Goal: Navigation & Orientation: Find specific page/section

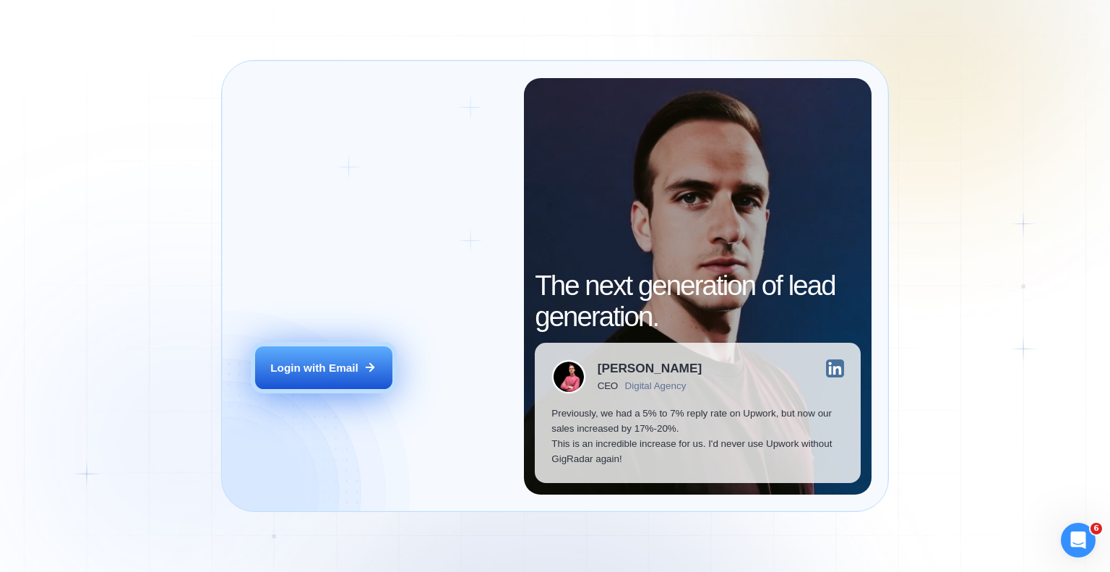
click at [324, 358] on button "Login with Email" at bounding box center [323, 367] width 137 height 43
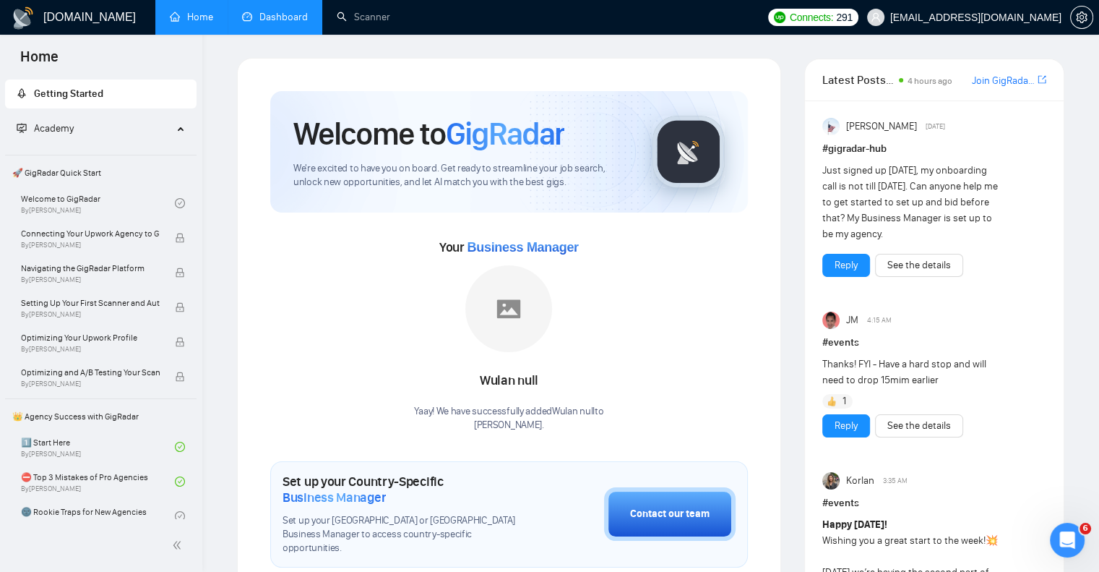
click at [277, 17] on link "Dashboard" at bounding box center [275, 17] width 66 height 12
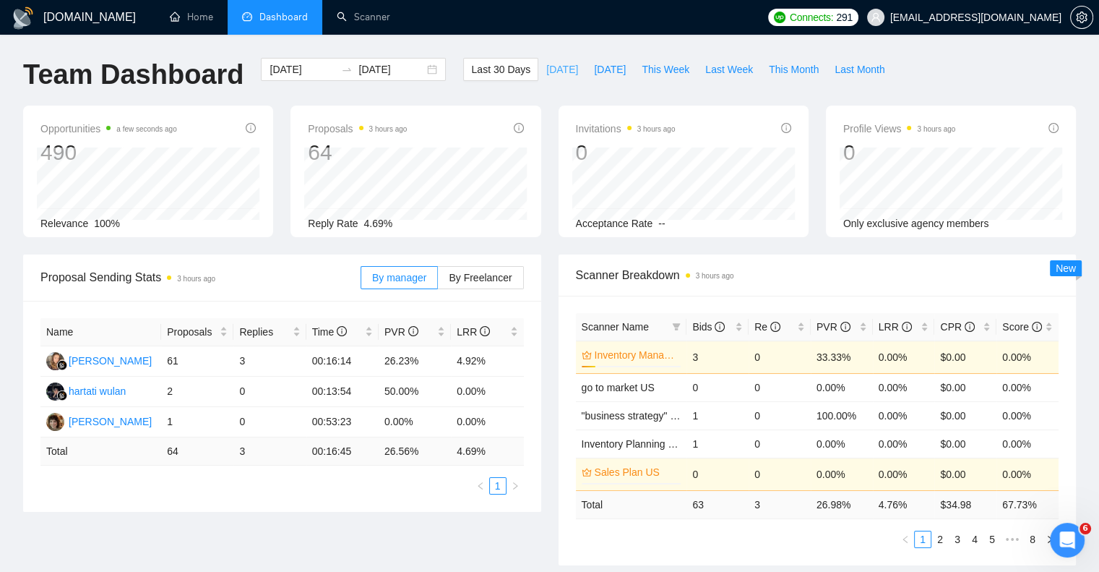
click at [549, 69] on span "[DATE]" at bounding box center [562, 69] width 32 height 16
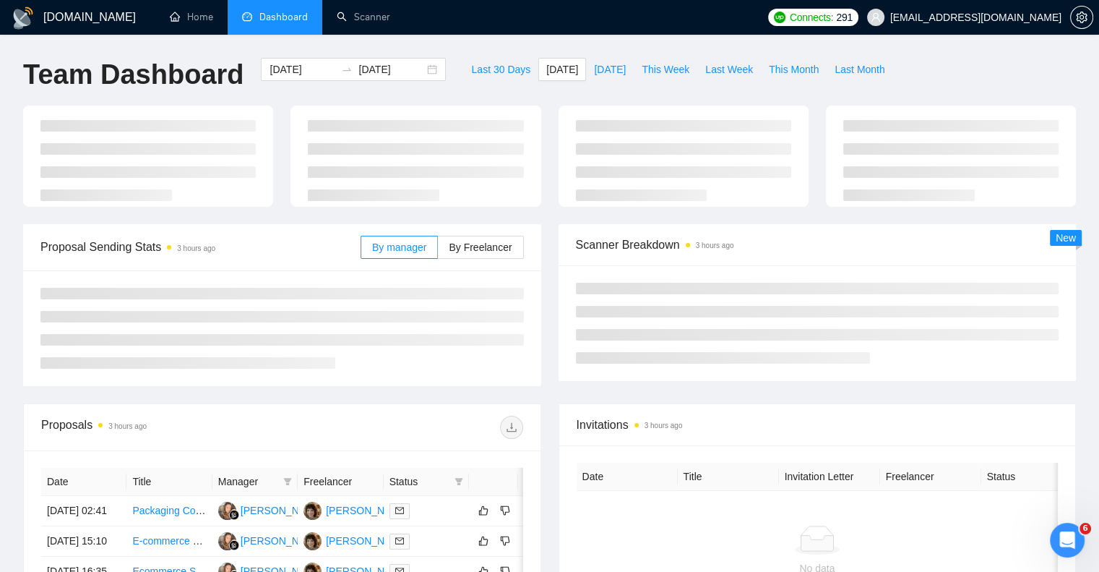
type input "[DATE]"
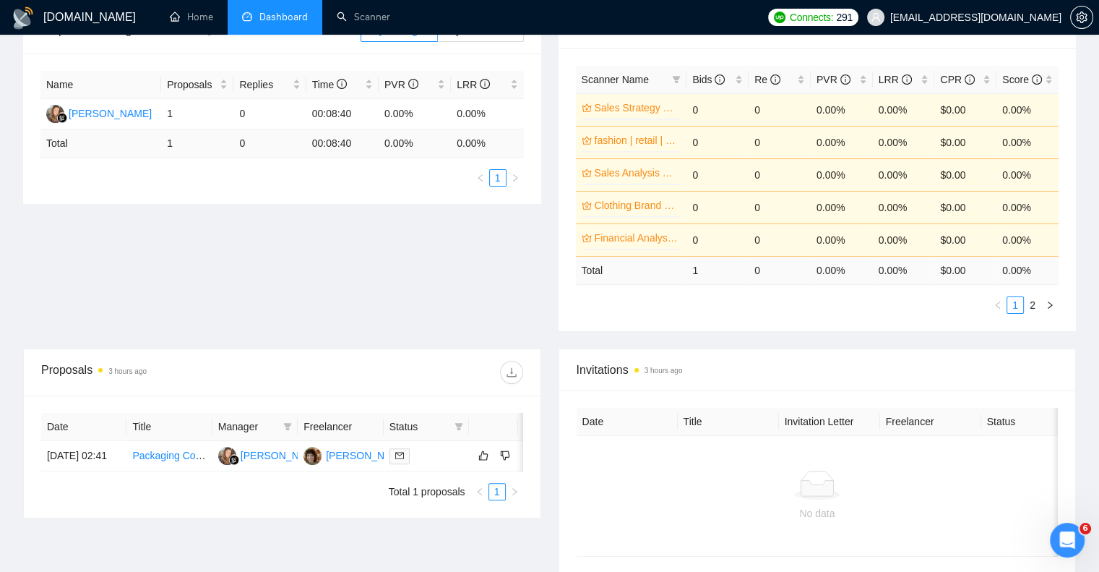
scroll to position [289, 0]
